Goal: Navigation & Orientation: Find specific page/section

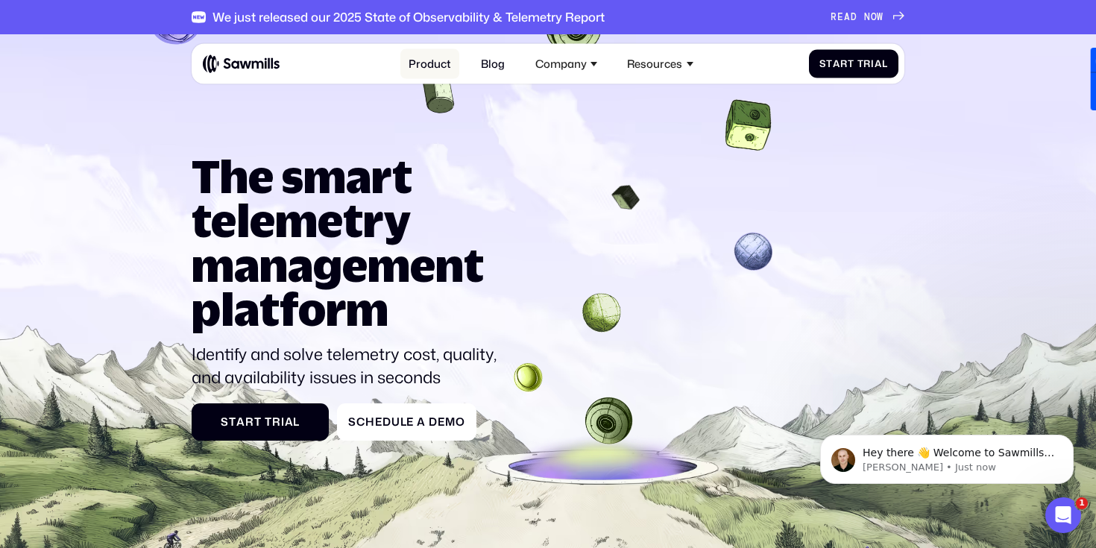
click at [438, 68] on link "Product" at bounding box center [429, 64] width 59 height 30
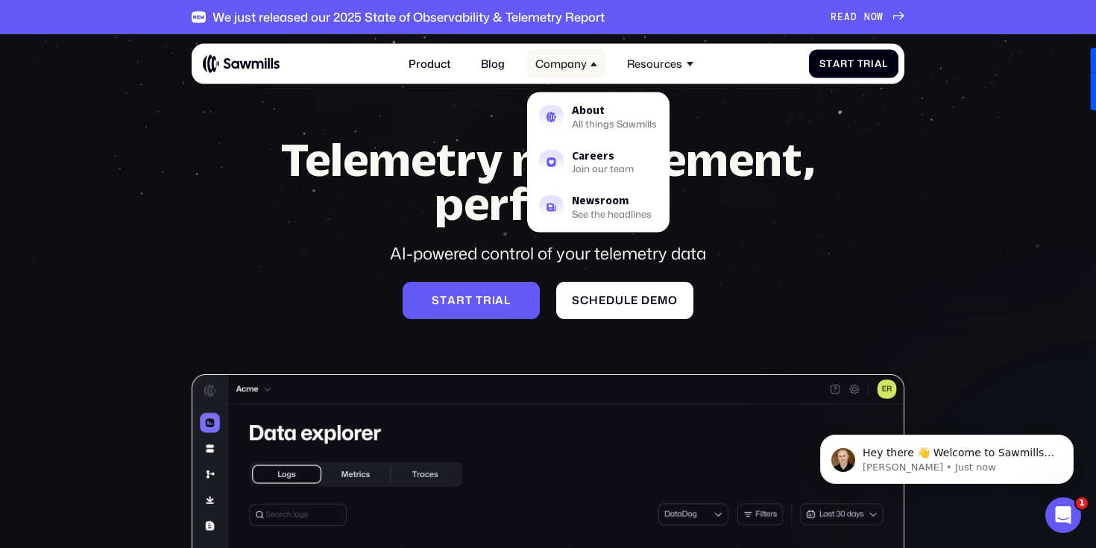
click at [568, 69] on div "Company" at bounding box center [560, 63] width 51 height 13
click at [556, 78] on nav "About All things Sawmills Careers Join our team Newsroom See the headlines" at bounding box center [598, 155] width 142 height 154
click at [607, 167] on div "Join our team" at bounding box center [603, 169] width 62 height 9
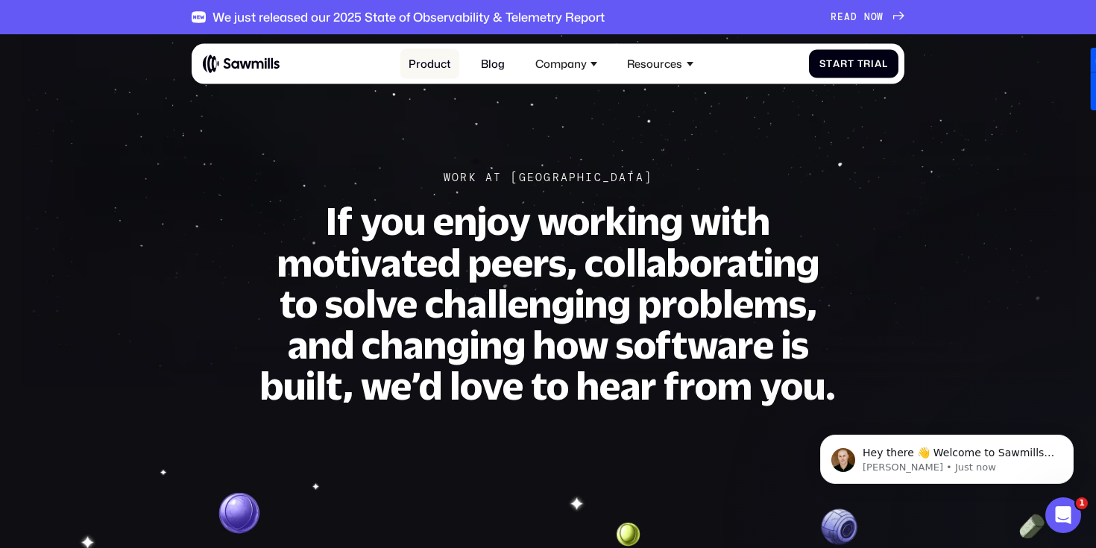
click at [440, 66] on link "Product" at bounding box center [429, 64] width 59 height 30
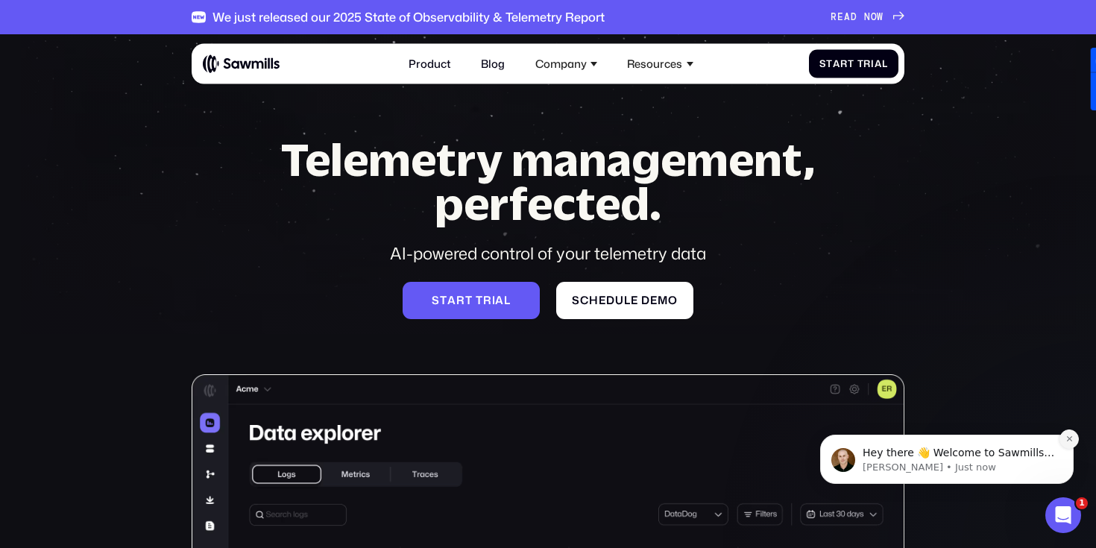
click at [1064, 440] on button "Dismiss notification" at bounding box center [1068, 438] width 19 height 19
